Goal: Navigation & Orientation: Go to known website

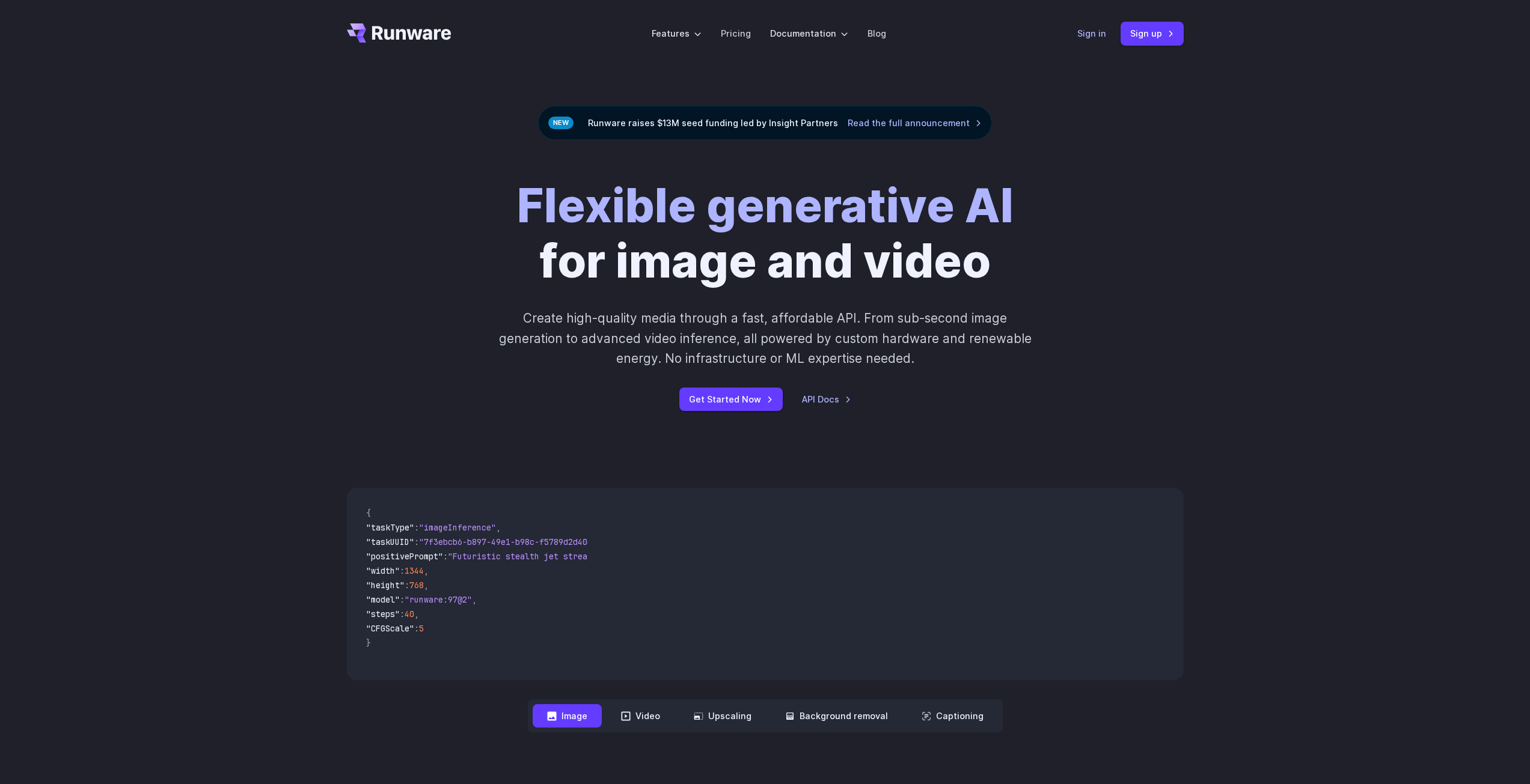
click at [1087, 29] on link "Sign in" at bounding box center [1092, 33] width 29 height 14
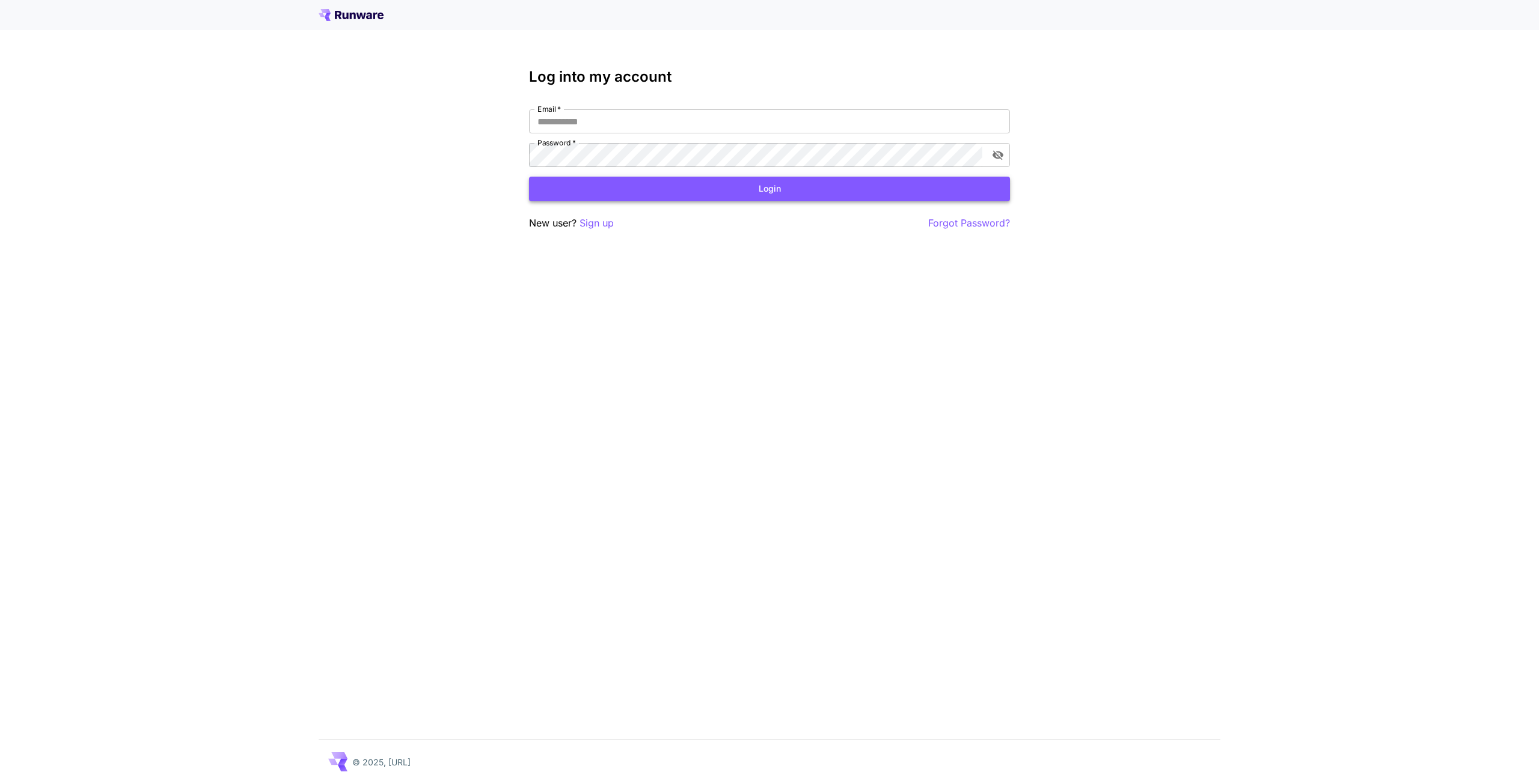
type input "**********"
click at [698, 191] on button "Login" at bounding box center [770, 189] width 481 height 25
